Goal: Navigation & Orientation: Find specific page/section

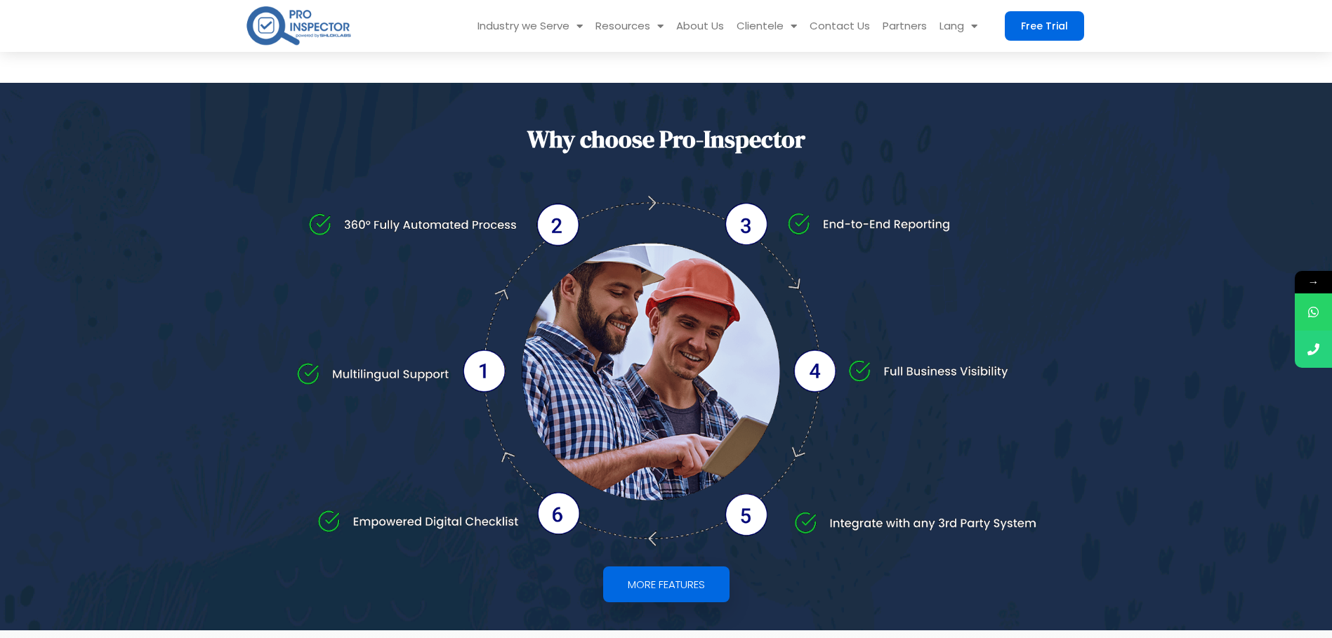
scroll to position [2522, 0]
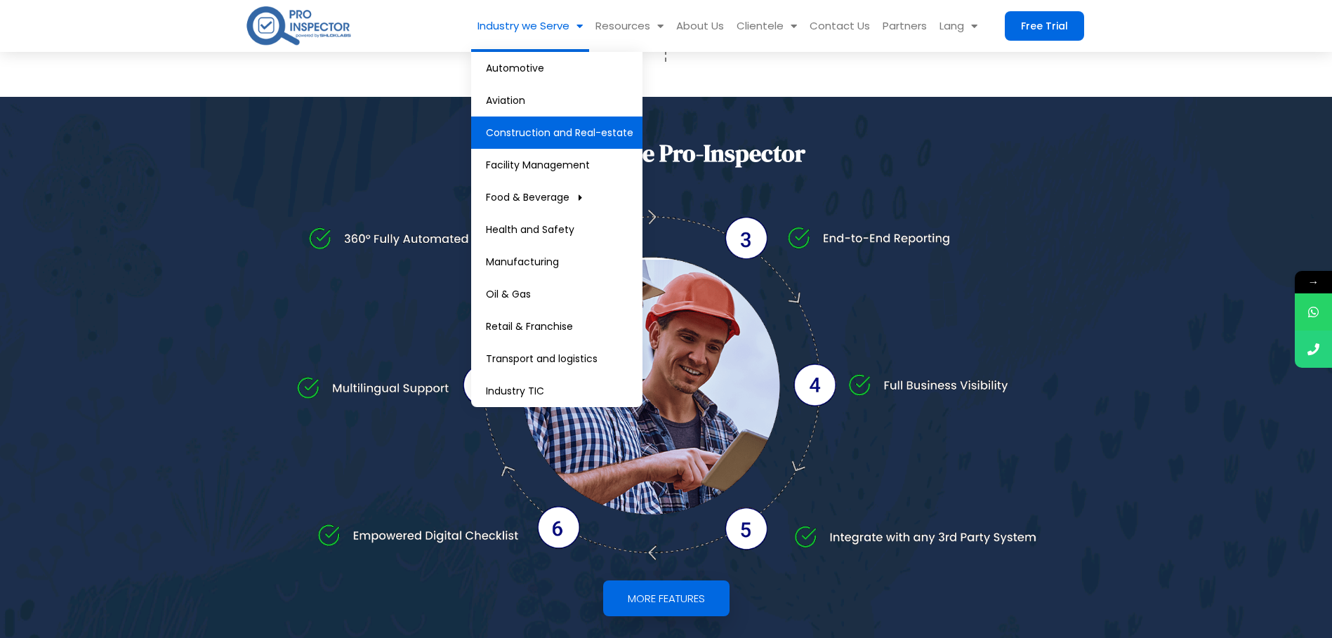
click at [551, 124] on link "Construction and Real-estate" at bounding box center [556, 133] width 171 height 32
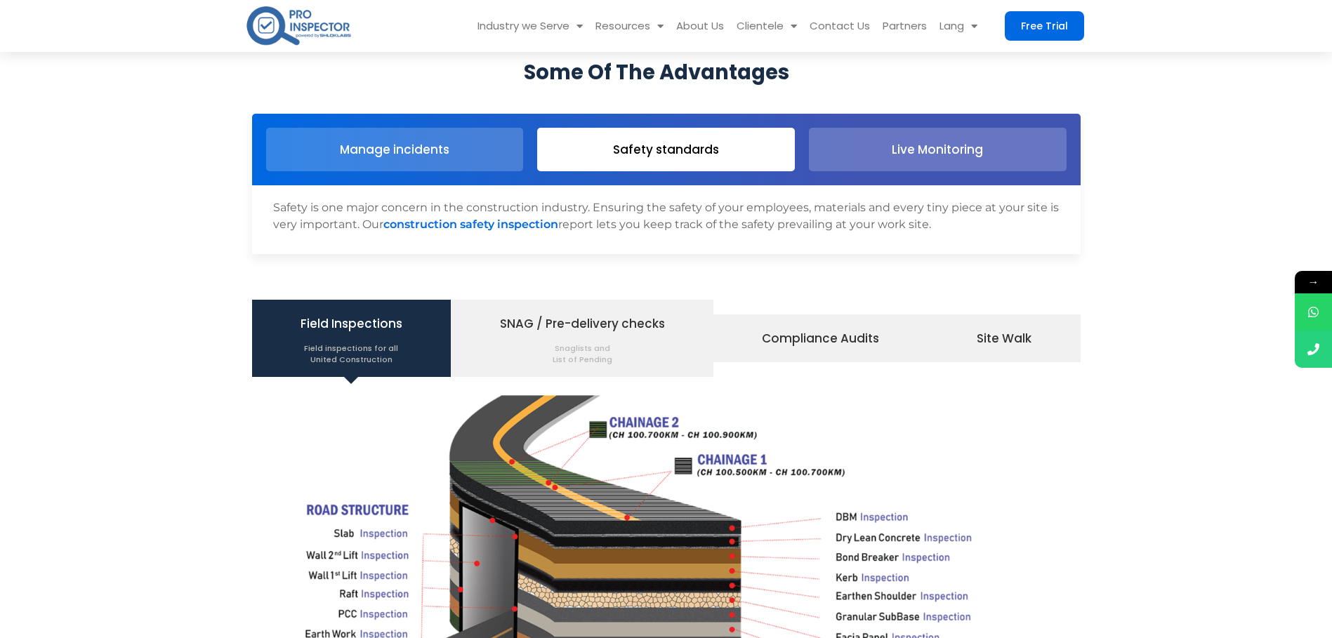
scroll to position [1340, 0]
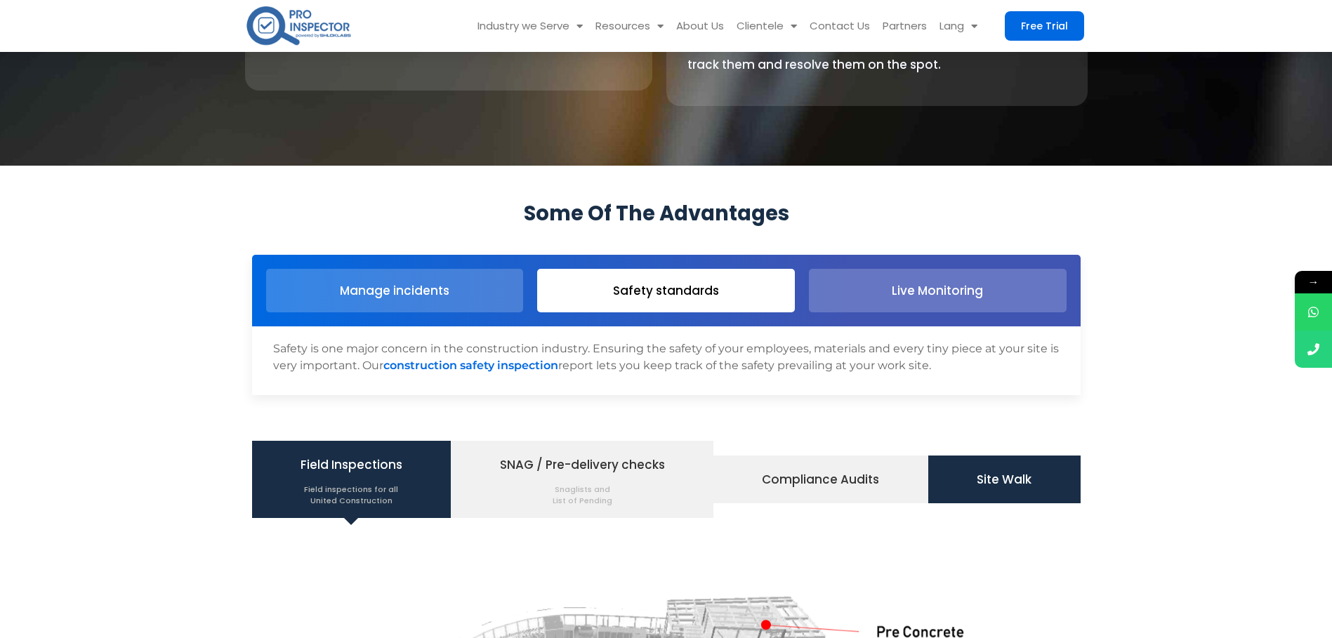
click at [1006, 486] on span "Site Walk" at bounding box center [1004, 480] width 55 height 24
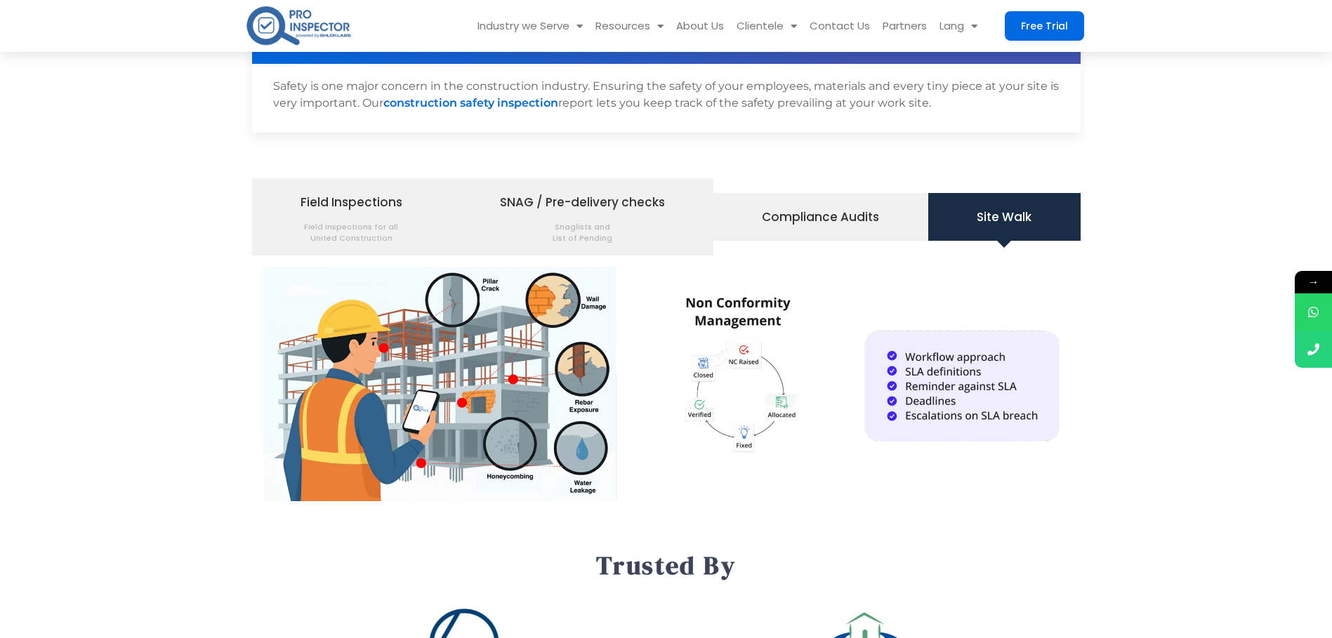
scroll to position [1602, 0]
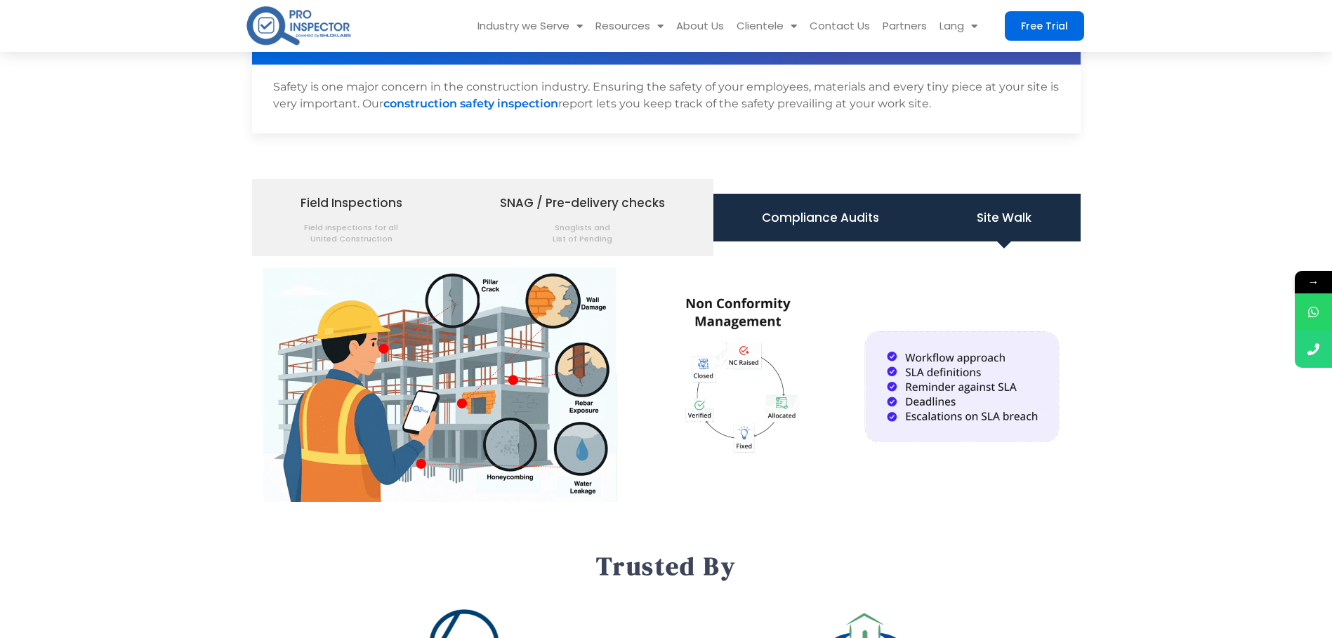
click at [835, 215] on span "Compliance Audits" at bounding box center [820, 218] width 117 height 24
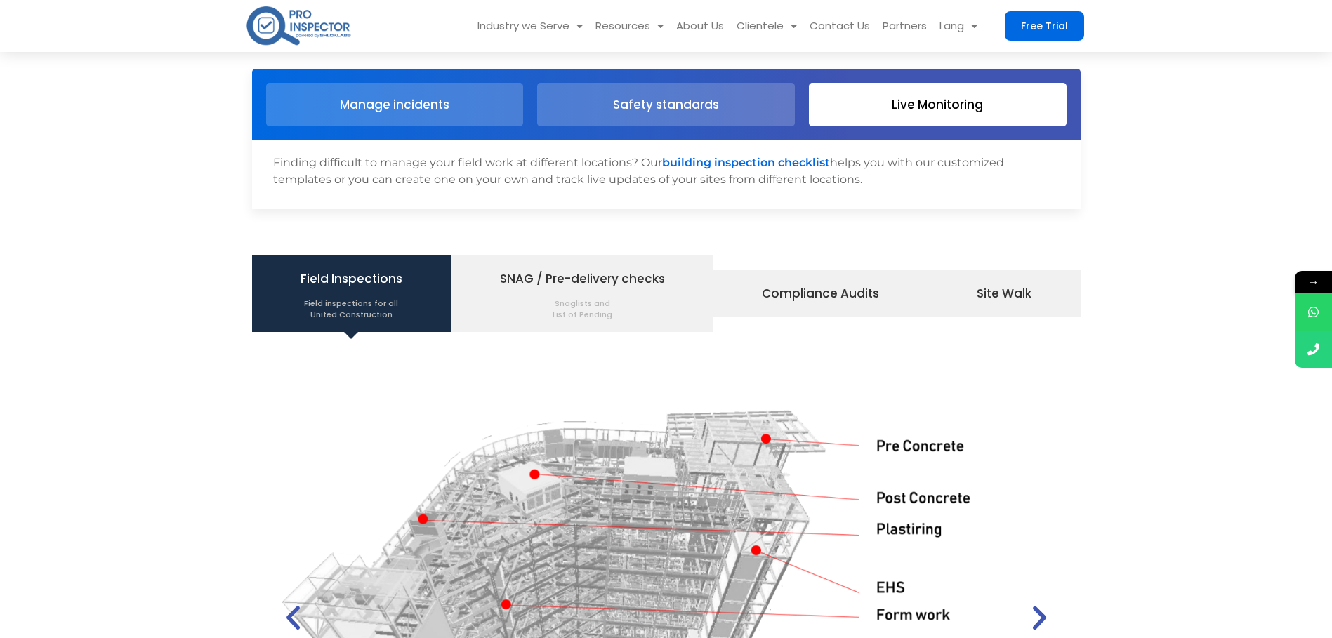
scroll to position [1486, 0]
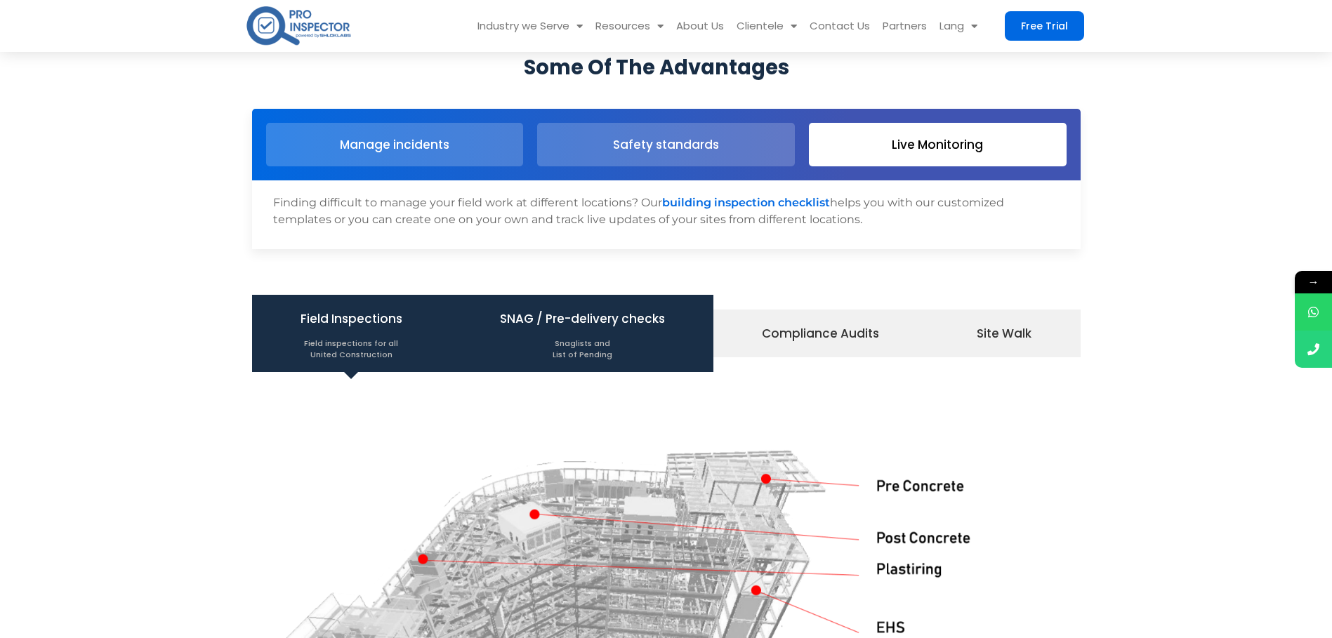
click at [572, 349] on span "Snaglists and List of Pending" at bounding box center [582, 345] width 165 height 29
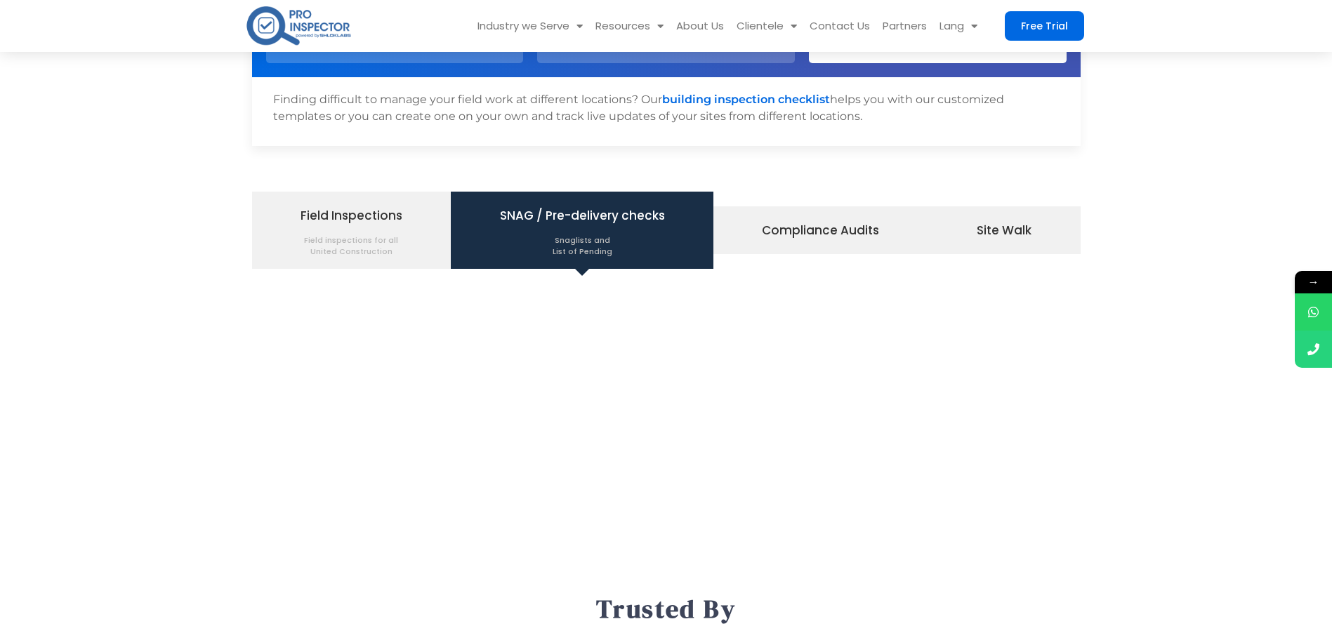
scroll to position [1590, 0]
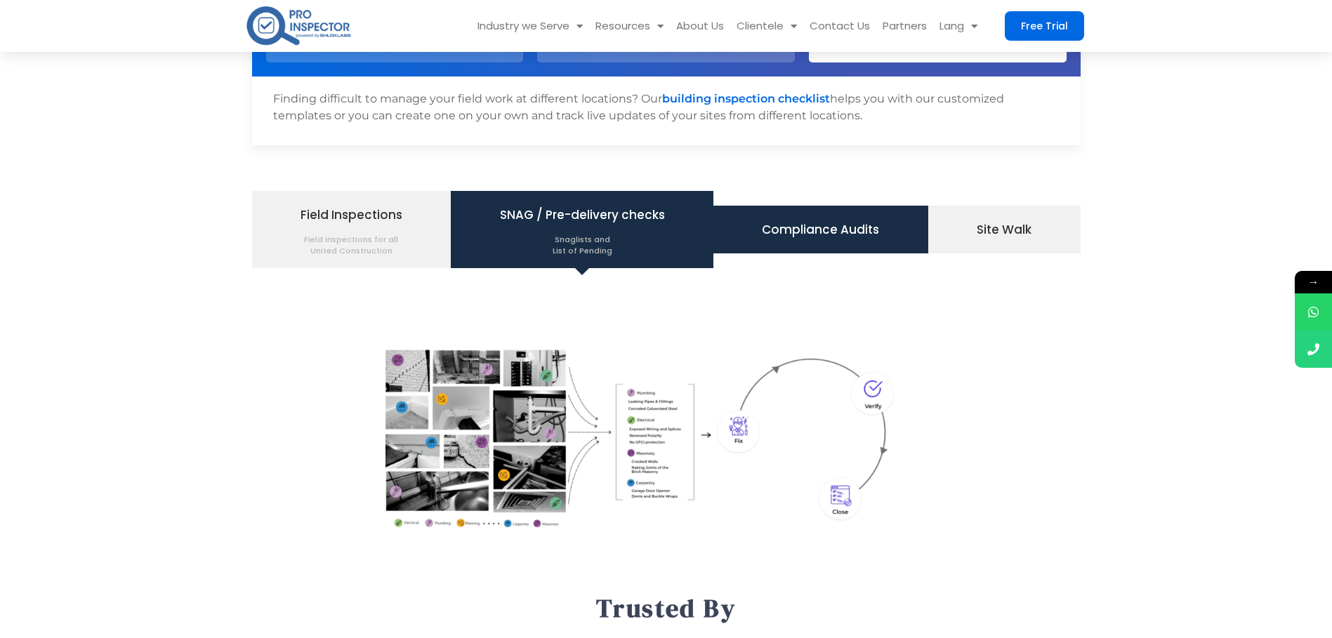
click at [853, 229] on span "Compliance Audits" at bounding box center [820, 230] width 117 height 24
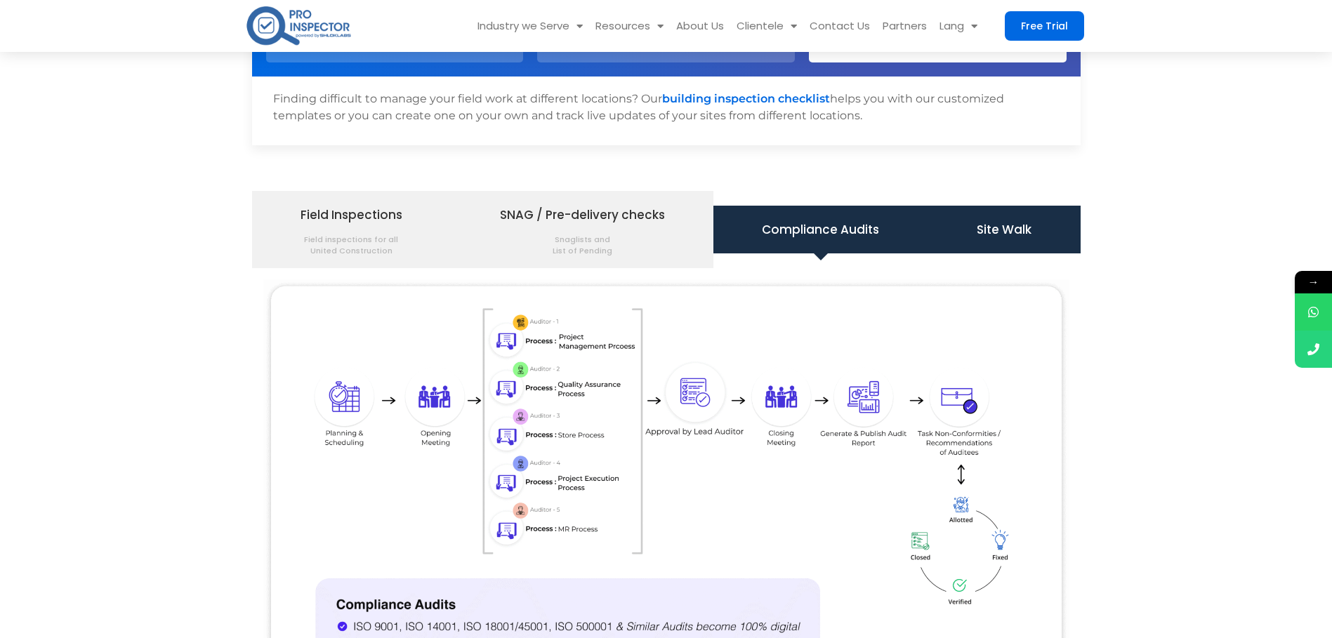
click at [999, 235] on span "Site Walk" at bounding box center [1004, 230] width 55 height 24
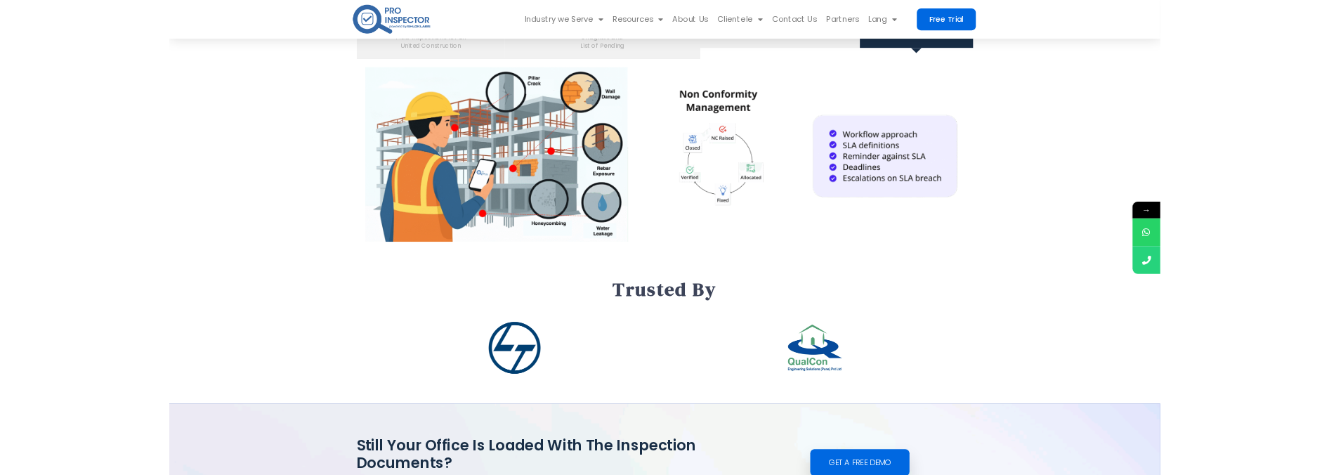
scroll to position [1656, 0]
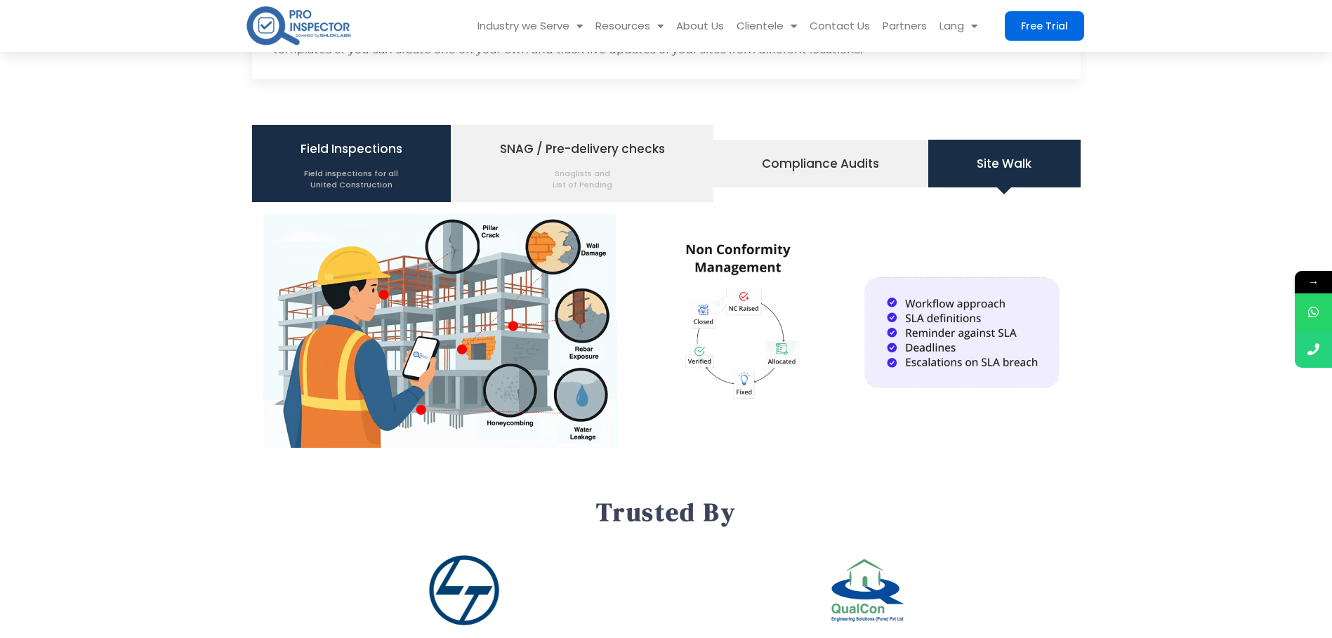
click at [338, 166] on span "Field inspections for all United Construction" at bounding box center [352, 175] width 102 height 29
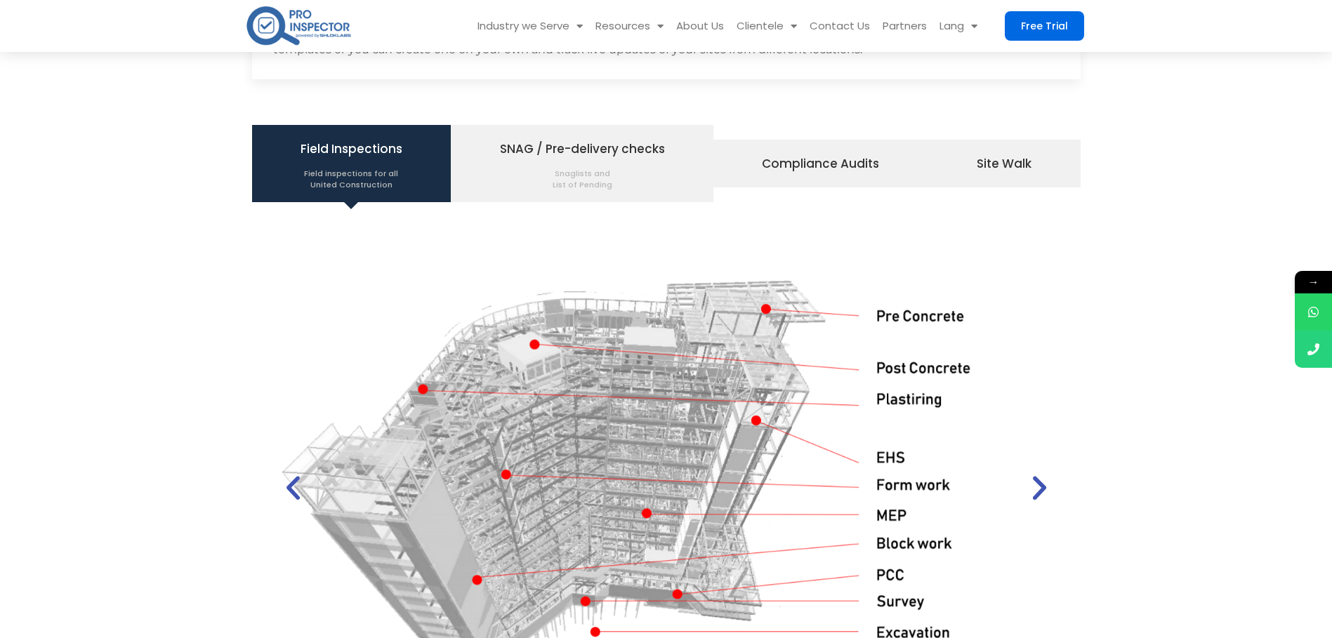
click at [292, 485] on icon "Previous slide" at bounding box center [293, 489] width 32 height 32
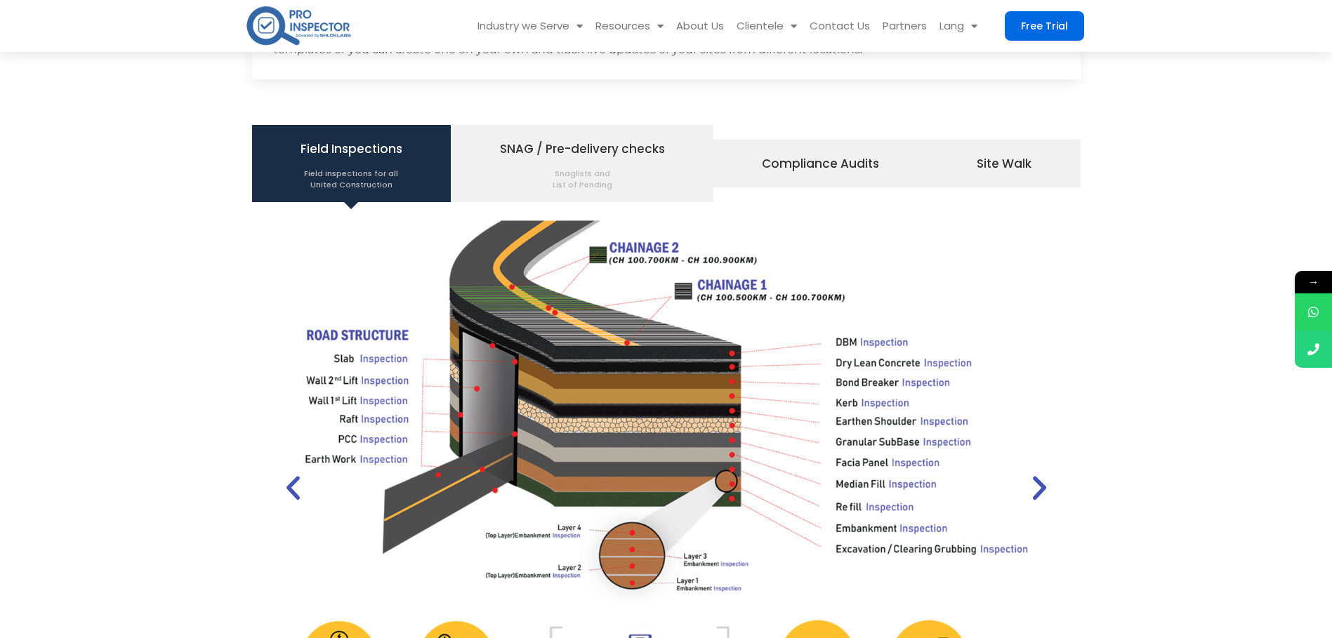
click at [1044, 492] on icon "Next slide" at bounding box center [1040, 489] width 32 height 32
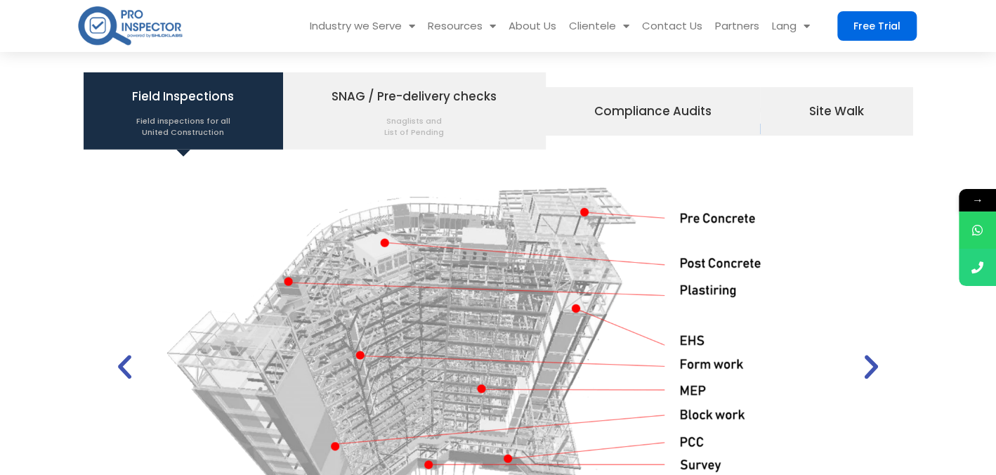
scroll to position [1732, 0]
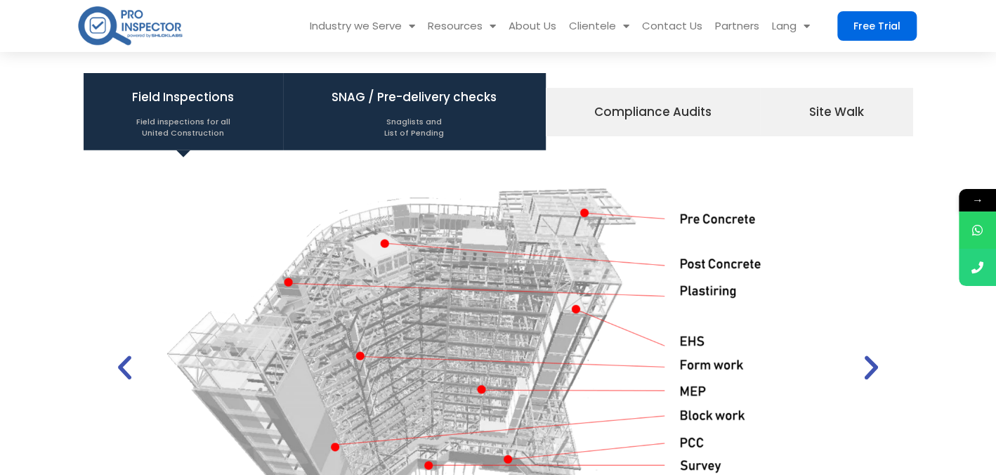
click at [433, 126] on span "Snaglists and List of Pending" at bounding box center [413, 123] width 165 height 29
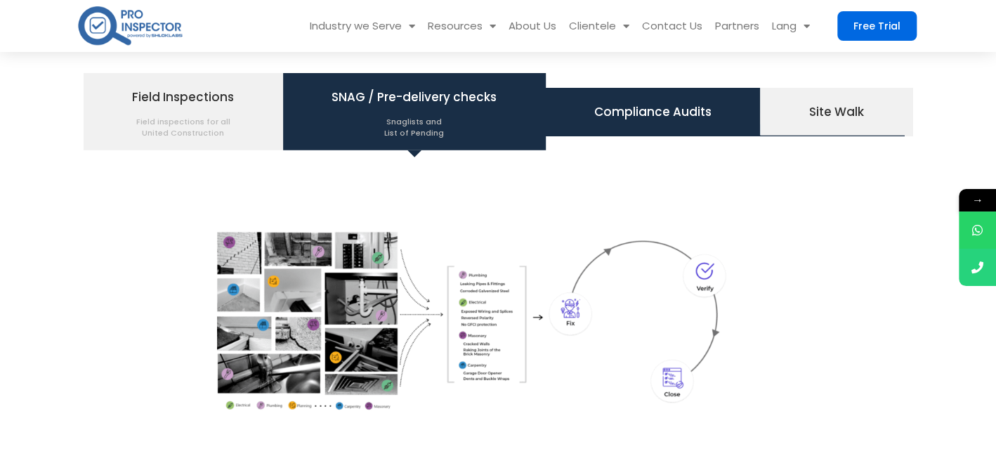
click at [673, 121] on span "Compliance Audits" at bounding box center [652, 112] width 117 height 24
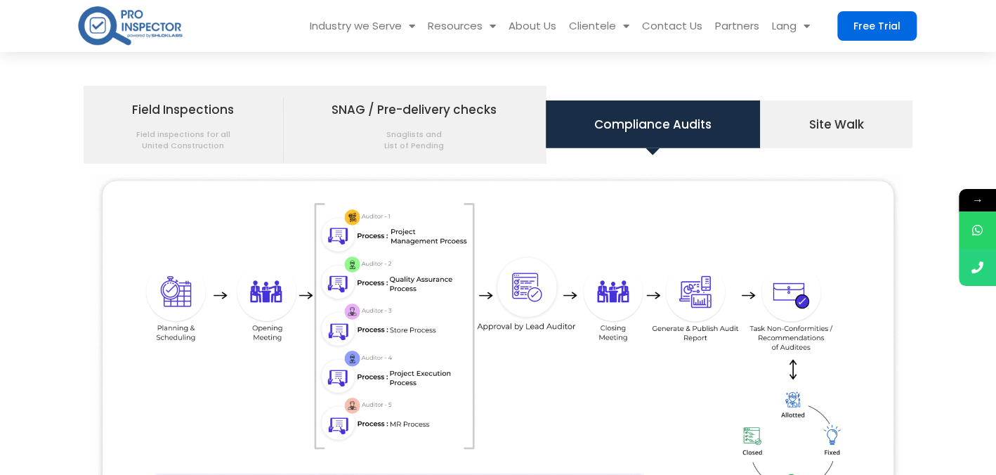
scroll to position [1685, 0]
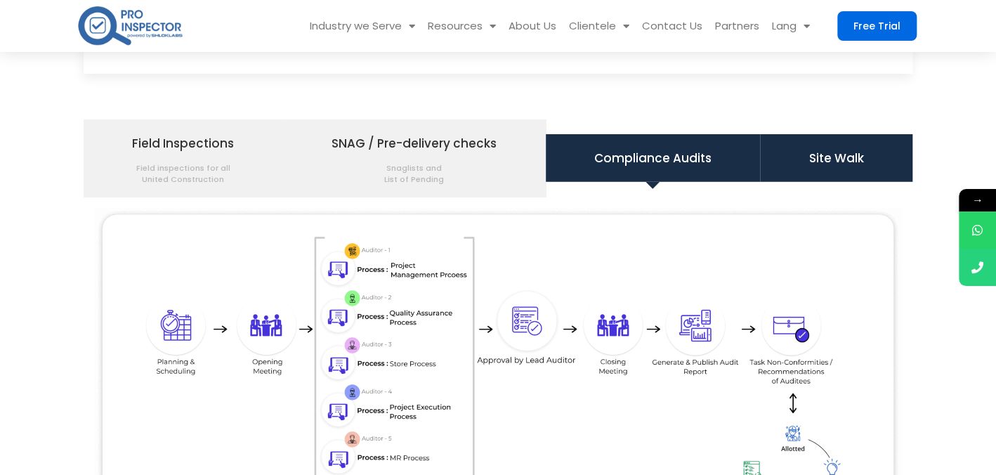
click at [829, 159] on span "Site Walk" at bounding box center [836, 158] width 55 height 24
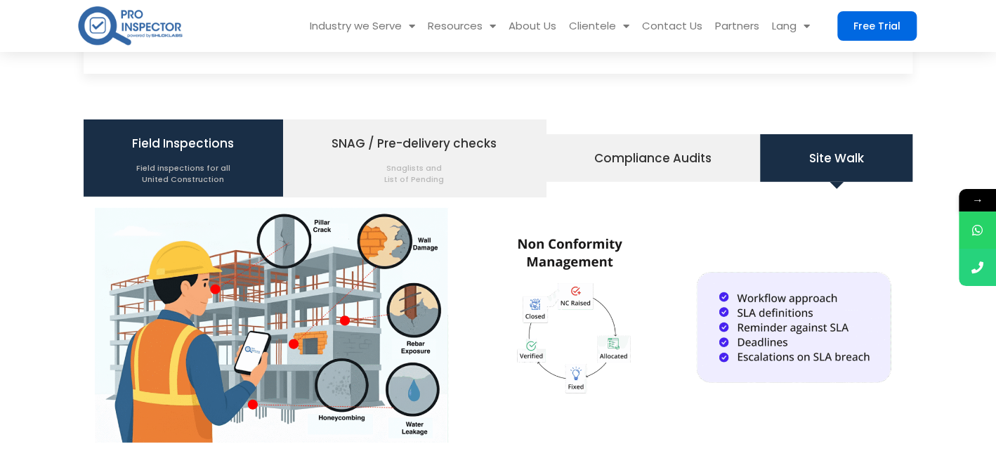
click at [219, 150] on span "Field Inspections Field inspections for all United Construction" at bounding box center [183, 157] width 102 height 53
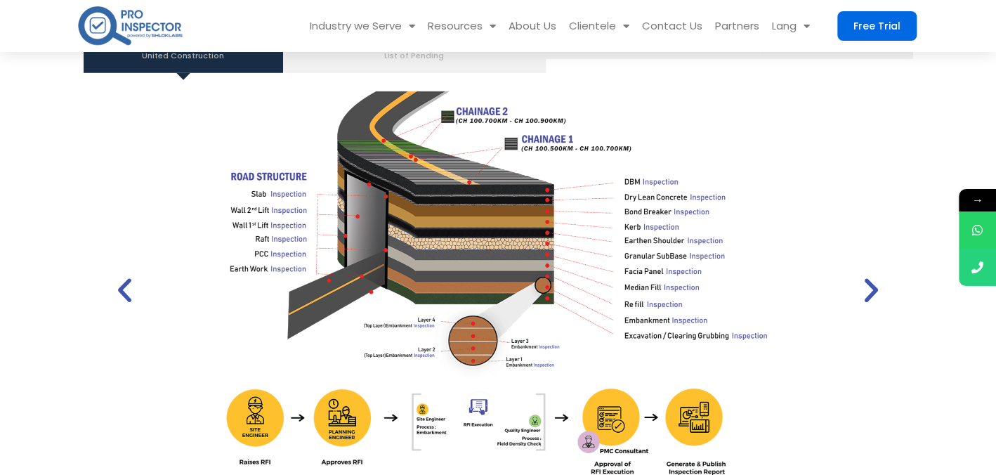
scroll to position [1810, 0]
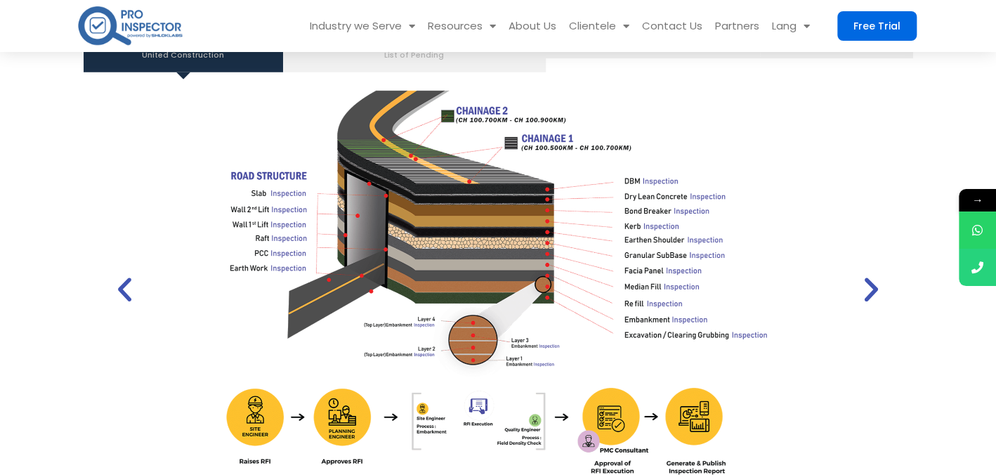
click at [122, 301] on icon "Previous slide" at bounding box center [125, 290] width 32 height 32
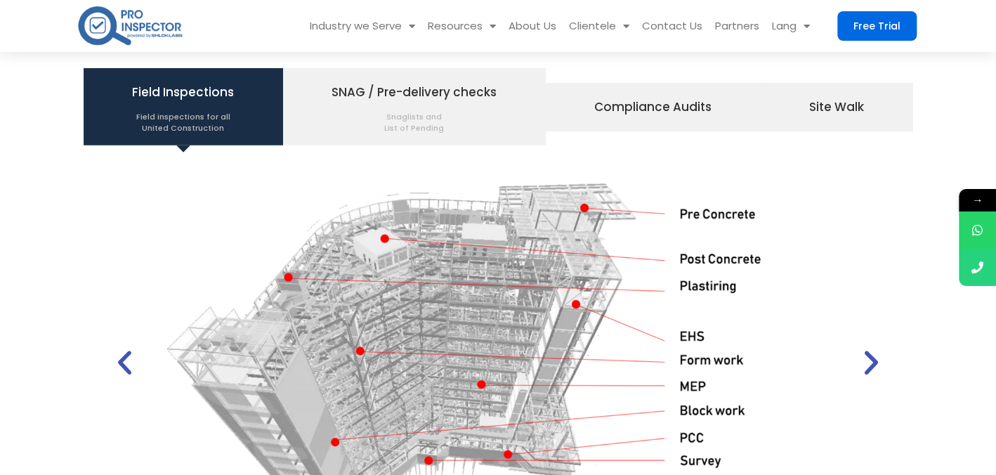
scroll to position [1735, 0]
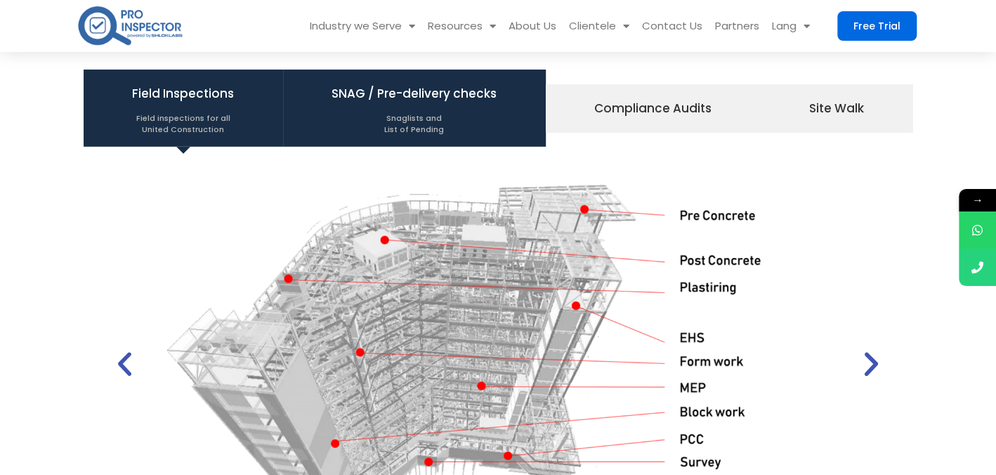
click at [402, 105] on span "Snaglists and List of Pending" at bounding box center [413, 119] width 165 height 29
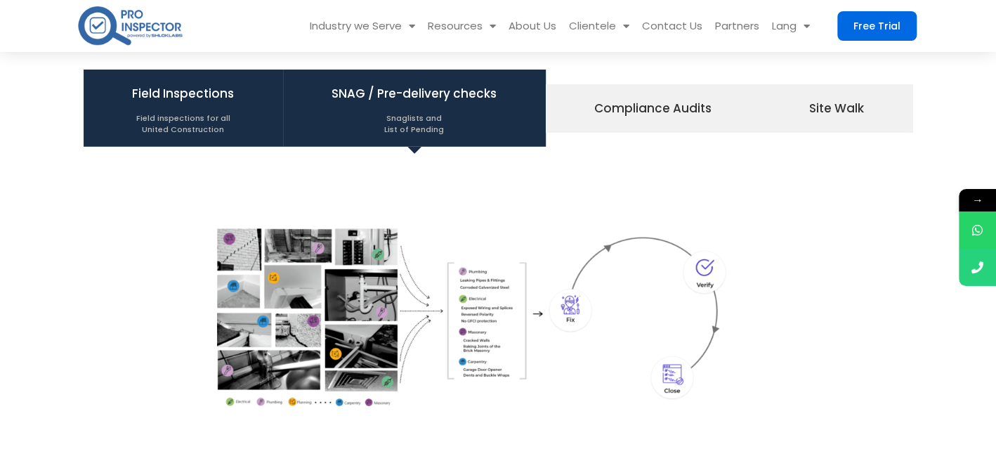
click at [219, 86] on span "Field Inspections Field inspections for all United Construction" at bounding box center [183, 107] width 102 height 53
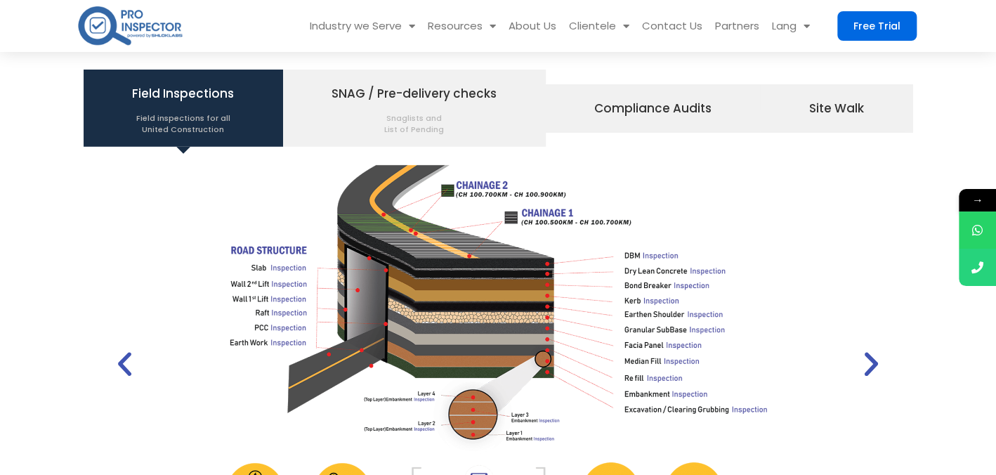
click at [125, 371] on icon "Previous slide" at bounding box center [125, 364] width 32 height 32
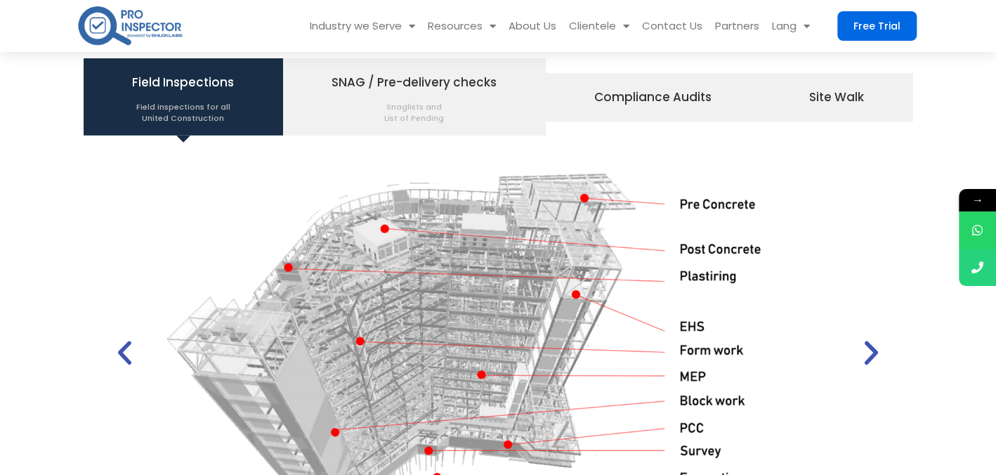
scroll to position [1738, 0]
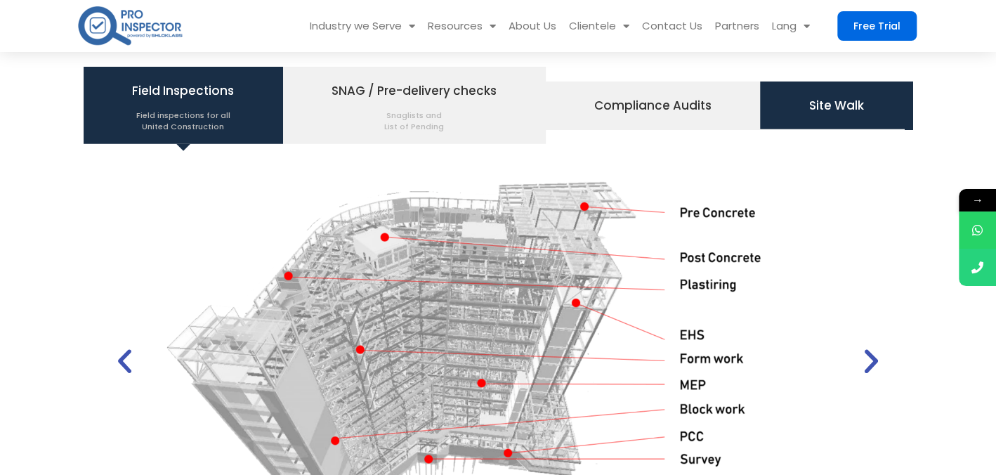
click at [820, 103] on span "Site Walk" at bounding box center [836, 105] width 55 height 24
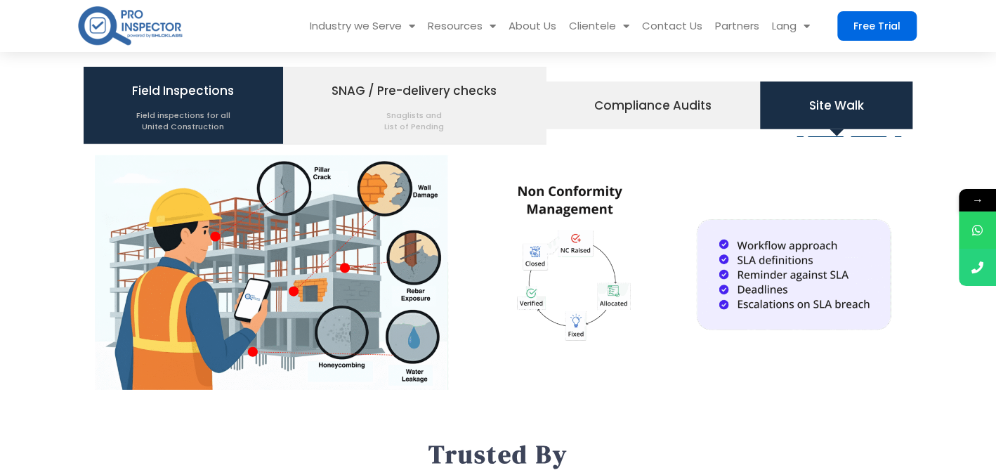
click at [200, 102] on span "Field Inspections Field inspections for all United Construction" at bounding box center [183, 105] width 102 height 53
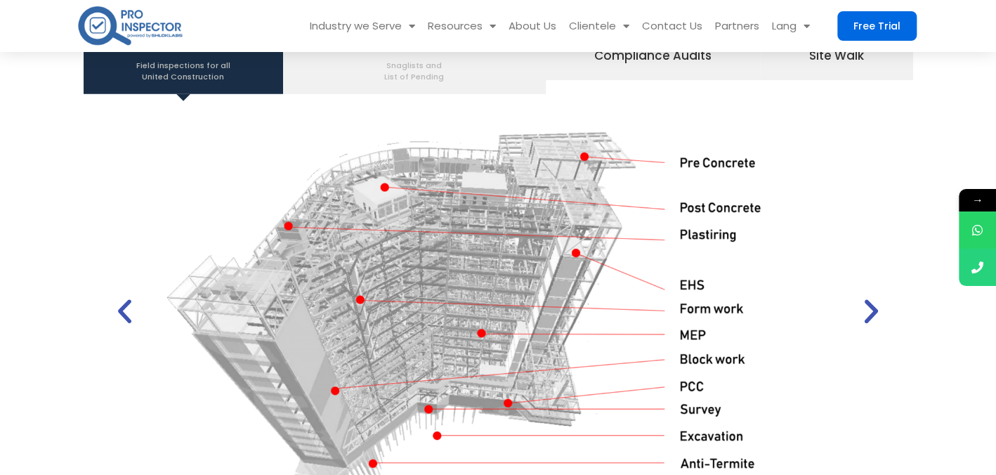
scroll to position [1779, 0]
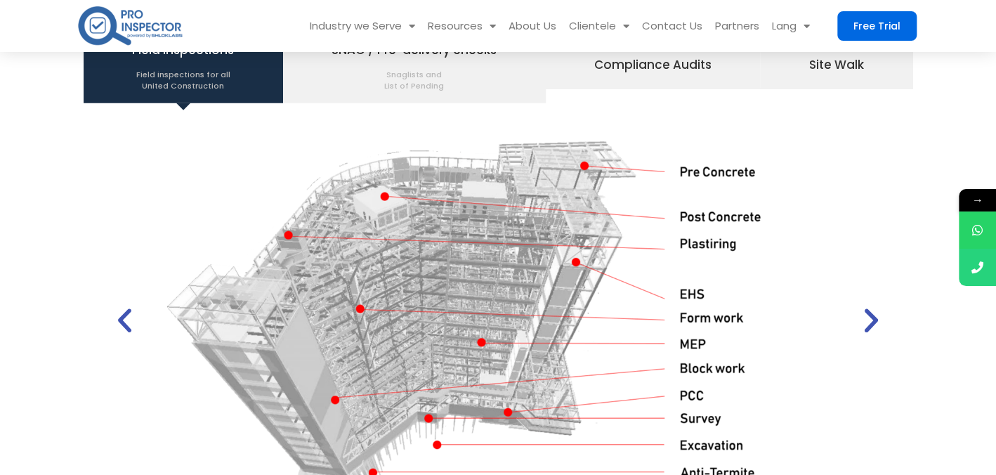
click at [711, 294] on div "1 / 2" at bounding box center [498, 320] width 792 height 399
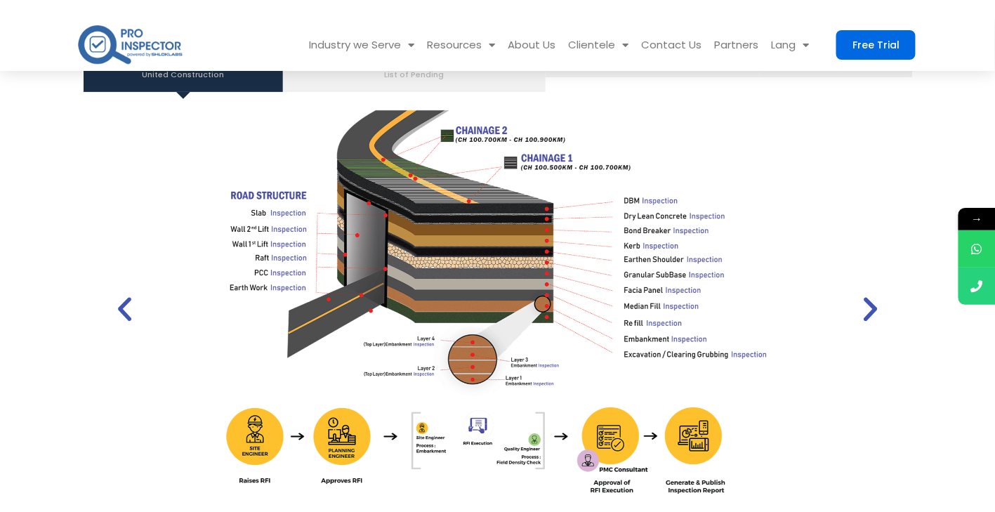
scroll to position [1508, 0]
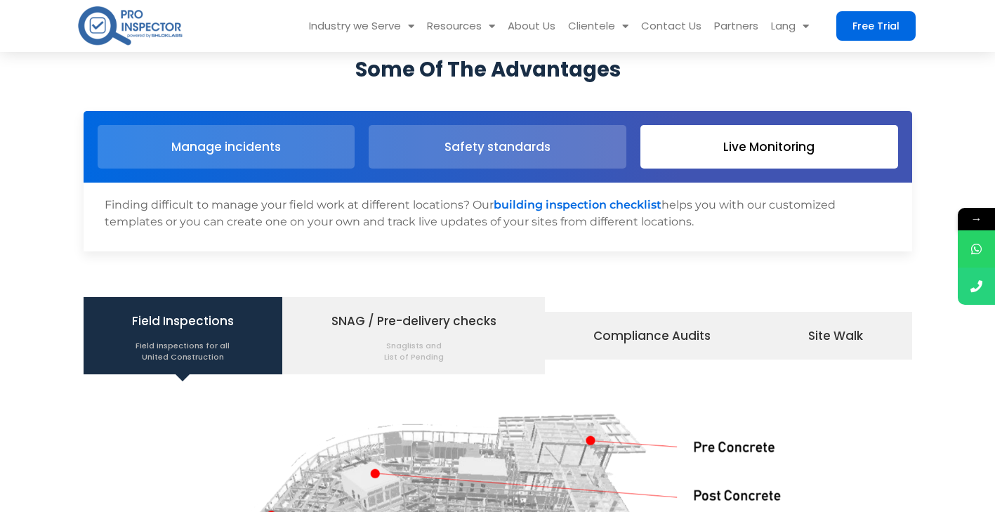
click at [159, 319] on span "Field Inspections Field inspections for all United Construction" at bounding box center [183, 335] width 102 height 53
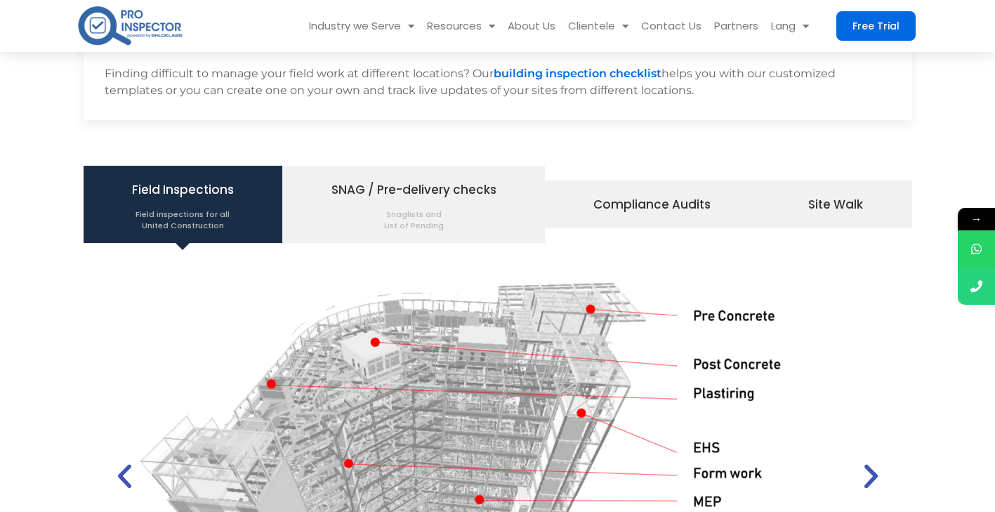
scroll to position [1640, 0]
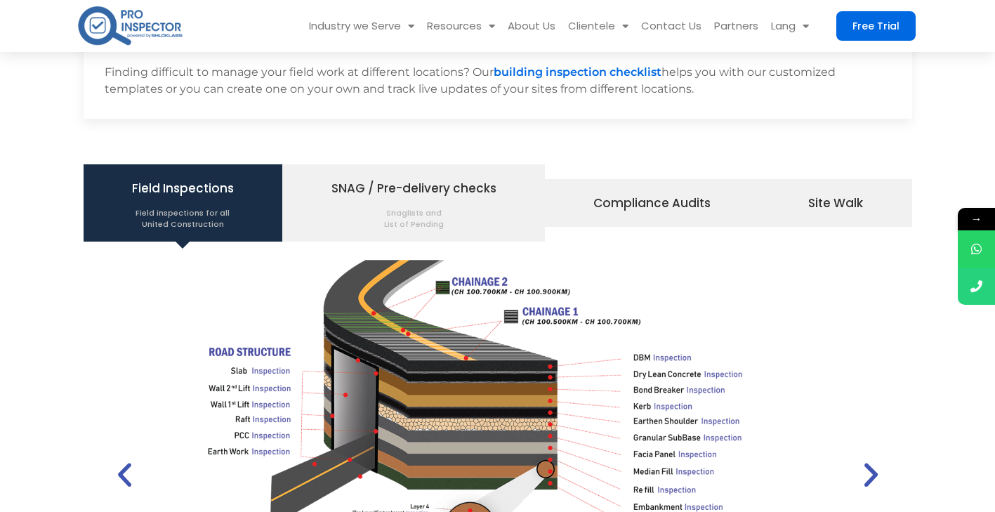
click at [121, 475] on icon "Previous slide" at bounding box center [125, 475] width 32 height 32
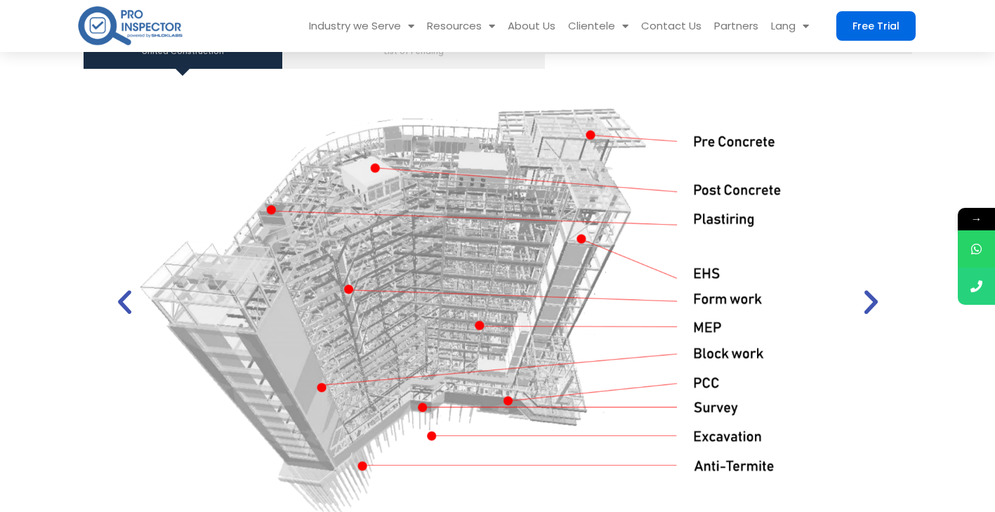
scroll to position [1810, 0]
